Goal: Task Accomplishment & Management: Complete application form

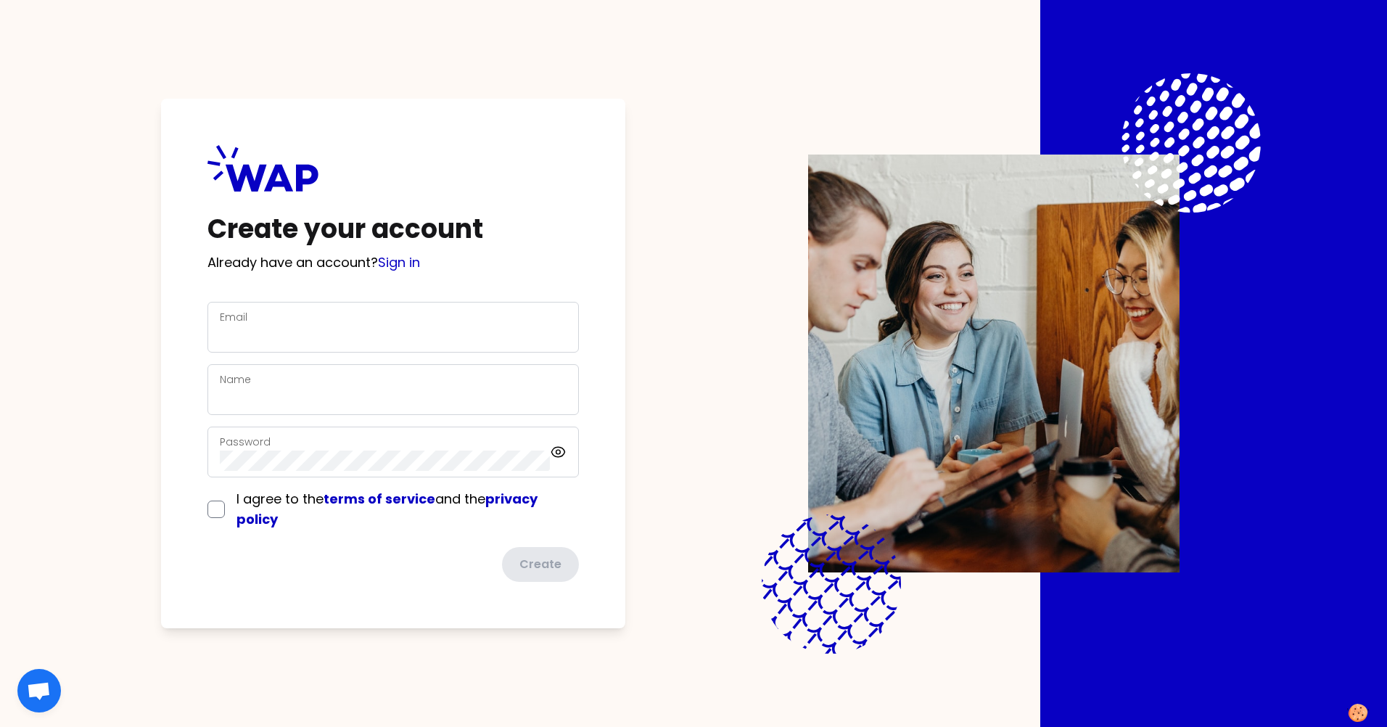
click at [326, 321] on div "Email" at bounding box center [393, 327] width 347 height 38
type input "[PERSON_NAME][EMAIL_ADDRESS][DOMAIN_NAME]"
click at [368, 378] on div "Name" at bounding box center [393, 390] width 347 height 38
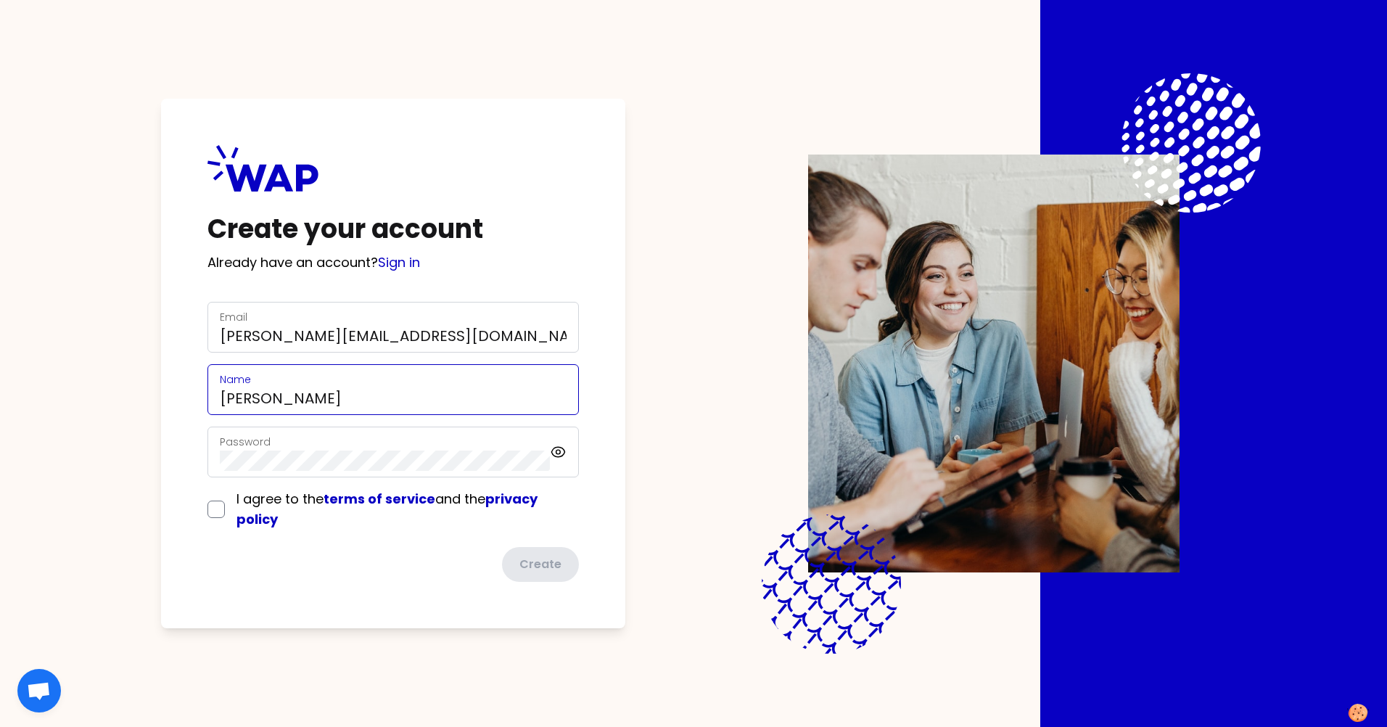
type input "[PERSON_NAME]"
click at [213, 506] on input "checkbox" at bounding box center [216, 509] width 17 height 17
checkbox input "true"
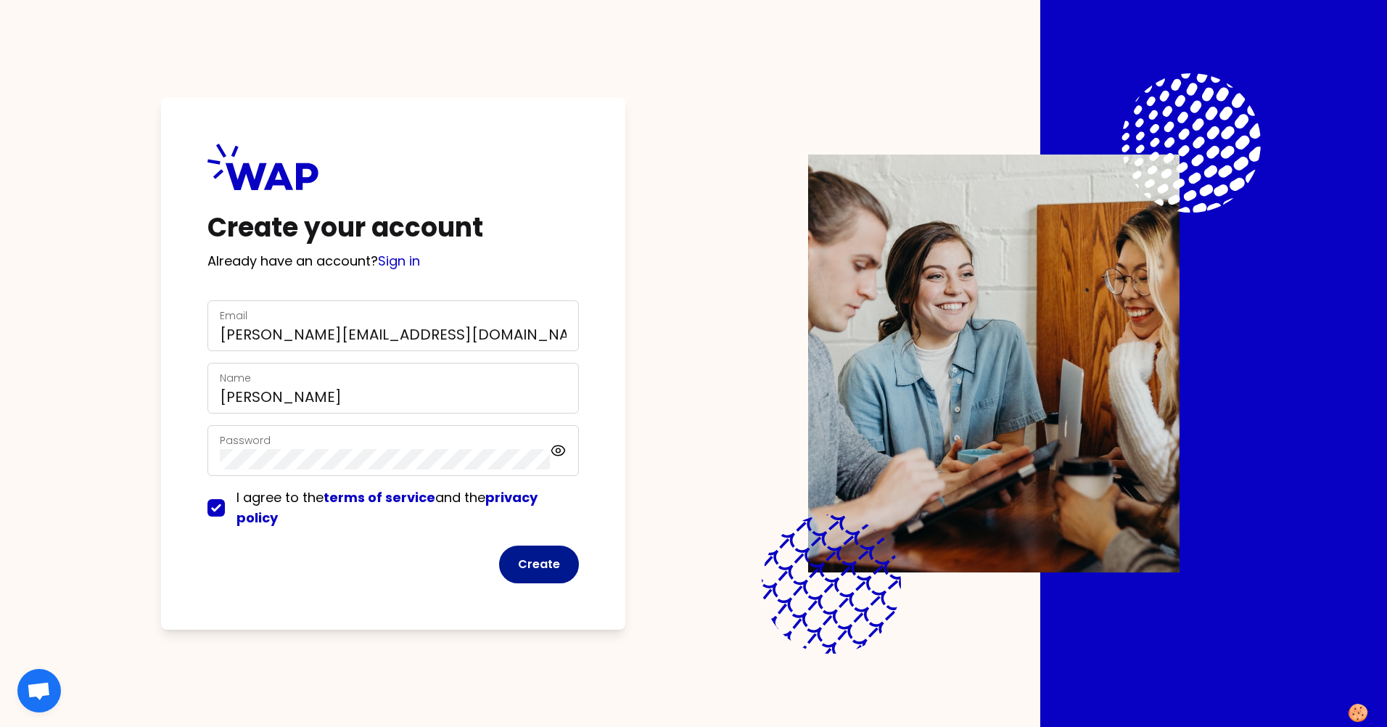
click at [530, 561] on button "Create" at bounding box center [539, 565] width 80 height 38
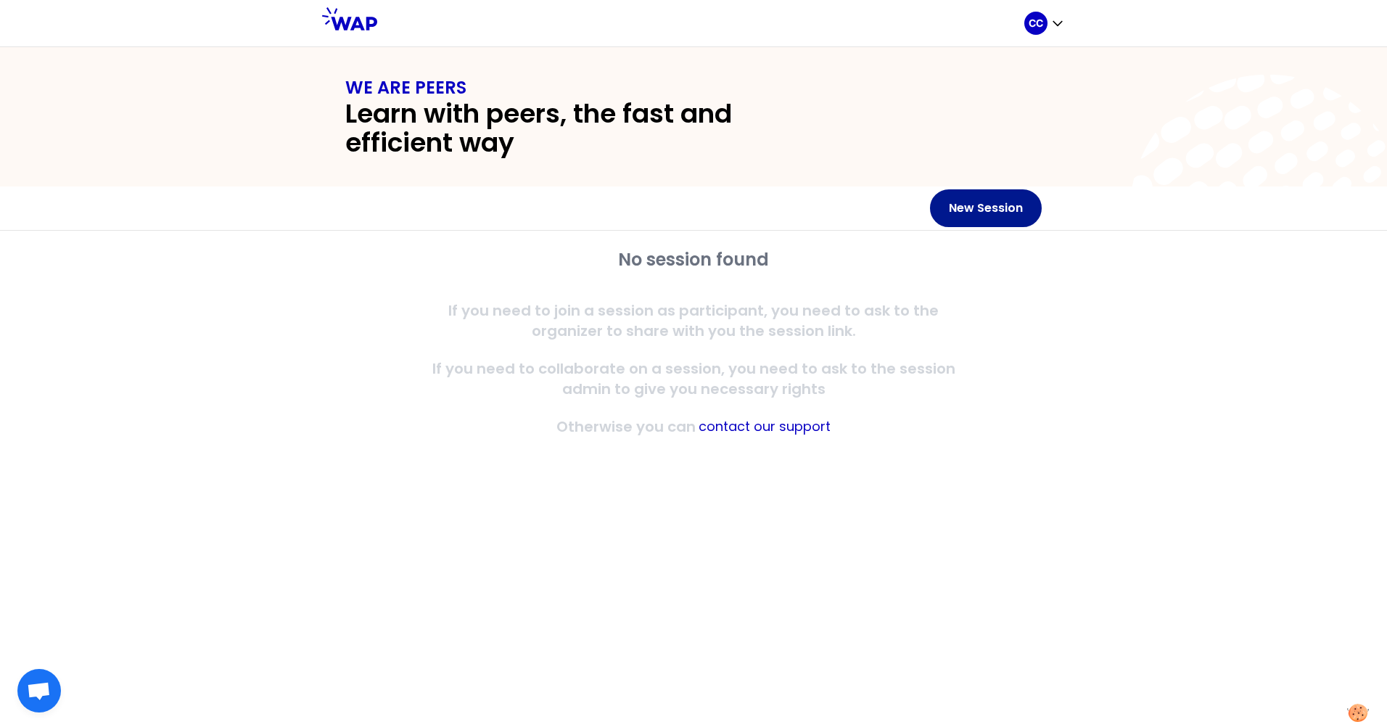
click at [978, 208] on button "New Session" at bounding box center [986, 208] width 112 height 38
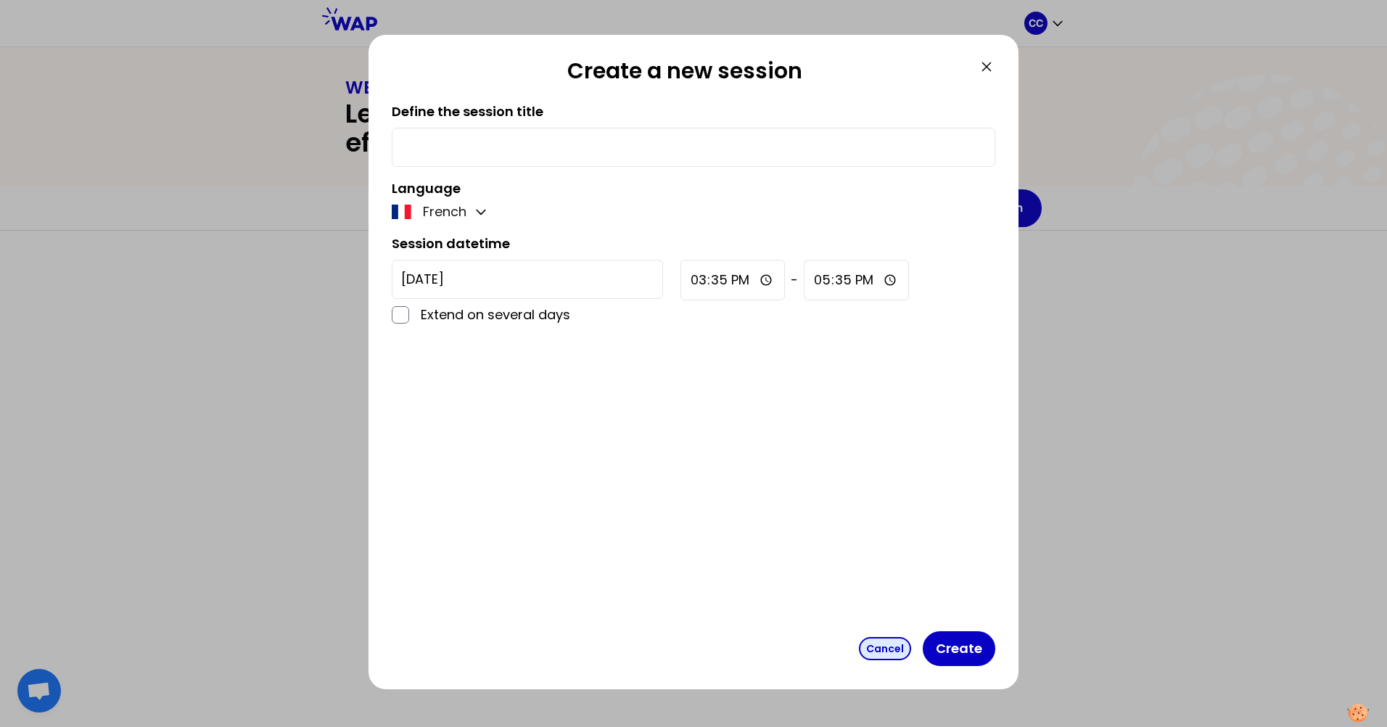
click at [900, 649] on button "Cancel" at bounding box center [885, 648] width 52 height 23
